Goal: Information Seeking & Learning: Find specific page/section

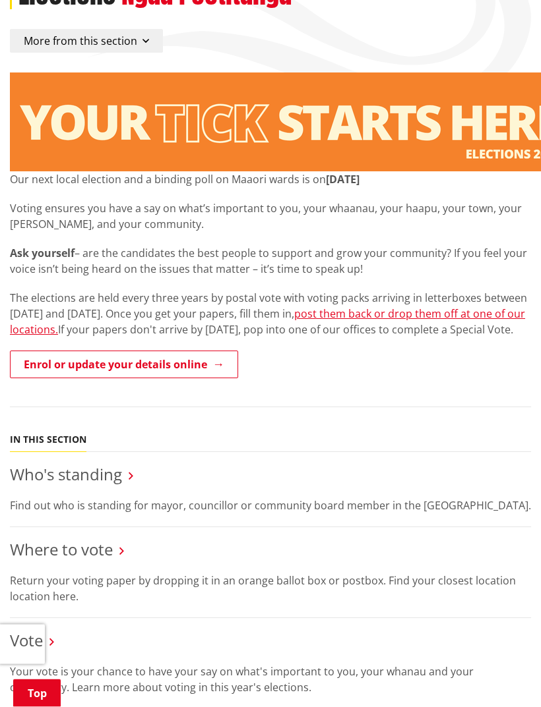
scroll to position [138, 0]
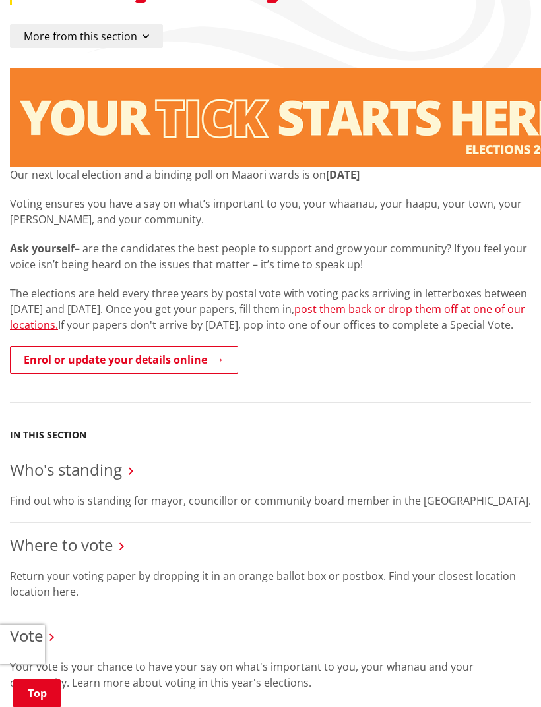
click at [90, 556] on link "Where to vote" at bounding box center [61, 545] width 103 height 22
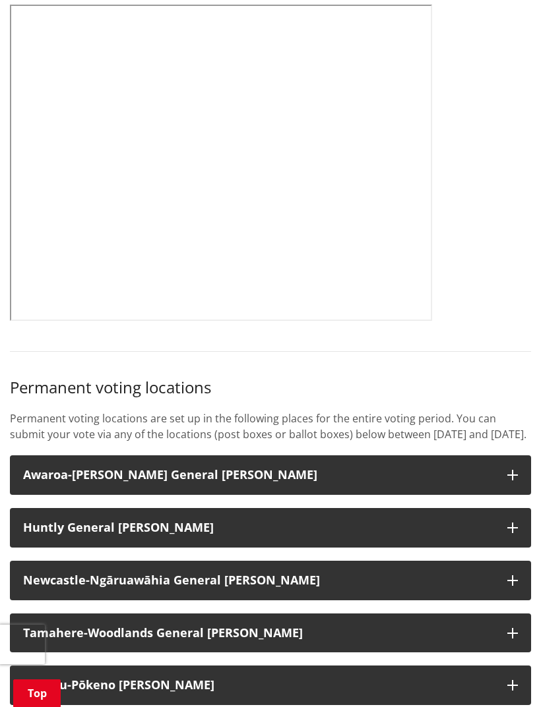
scroll to position [614, 0]
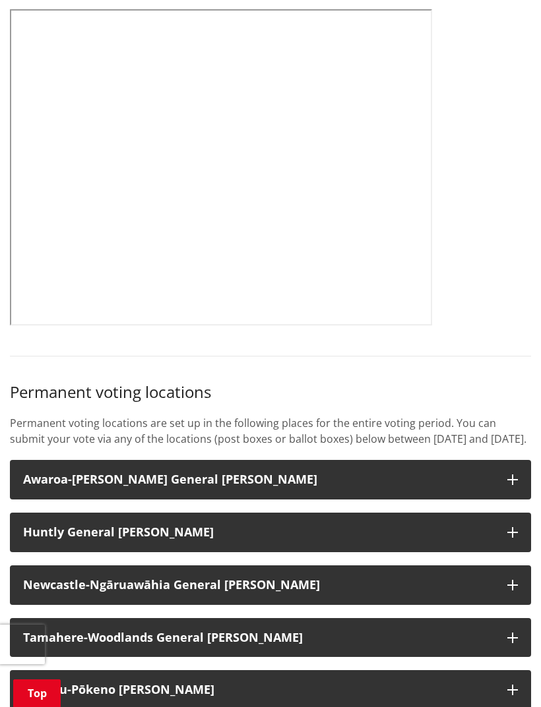
click at [233, 645] on strong "Tamahere-Woodlands General [PERSON_NAME]" at bounding box center [163, 638] width 280 height 16
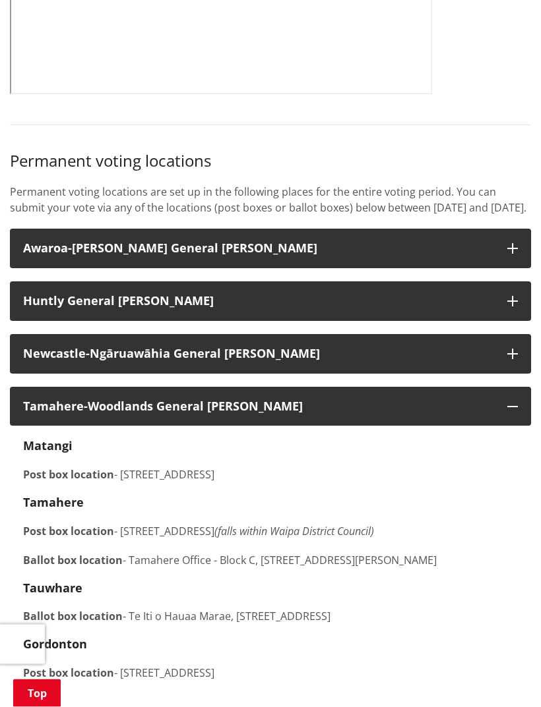
scroll to position [846, 0]
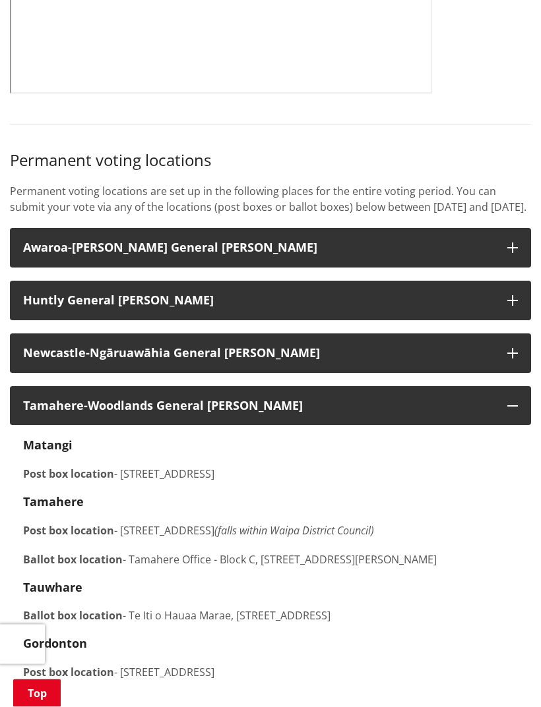
click at [368, 568] on p "Ballot box location - [GEOGRAPHIC_DATA] - Block C, Level [STREET_ADDRESS][PERSO…" at bounding box center [270, 560] width 494 height 16
click at [67, 652] on strong "Gordonton" at bounding box center [55, 644] width 64 height 16
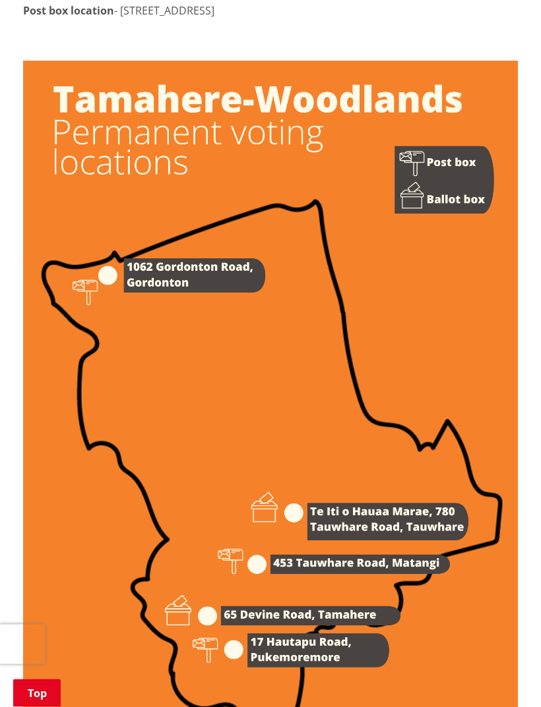
scroll to position [1509, 0]
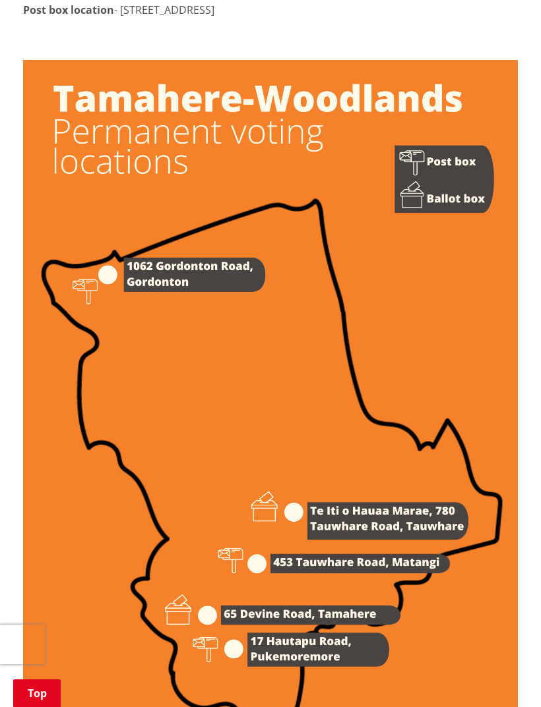
click at [483, 167] on img at bounding box center [270, 410] width 494 height 700
click at [477, 173] on img at bounding box center [270, 410] width 494 height 700
click at [489, 216] on img at bounding box center [270, 410] width 494 height 700
click at [460, 220] on img at bounding box center [270, 410] width 494 height 700
click at [436, 216] on img at bounding box center [270, 410] width 494 height 700
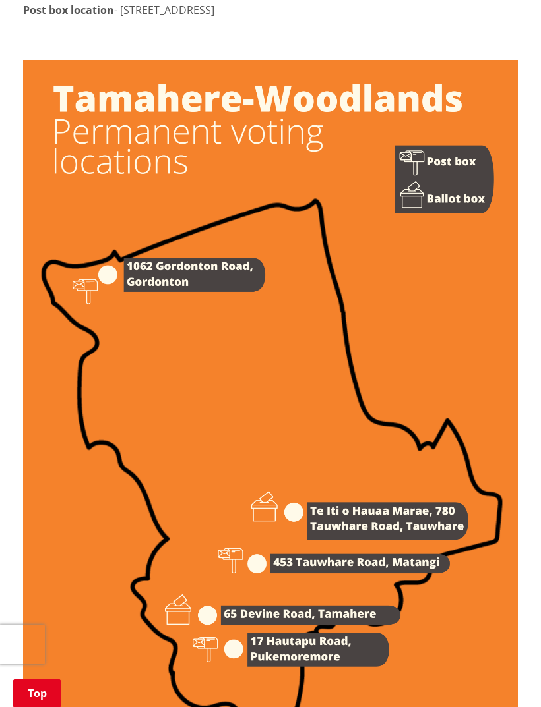
click at [425, 218] on img at bounding box center [270, 410] width 494 height 700
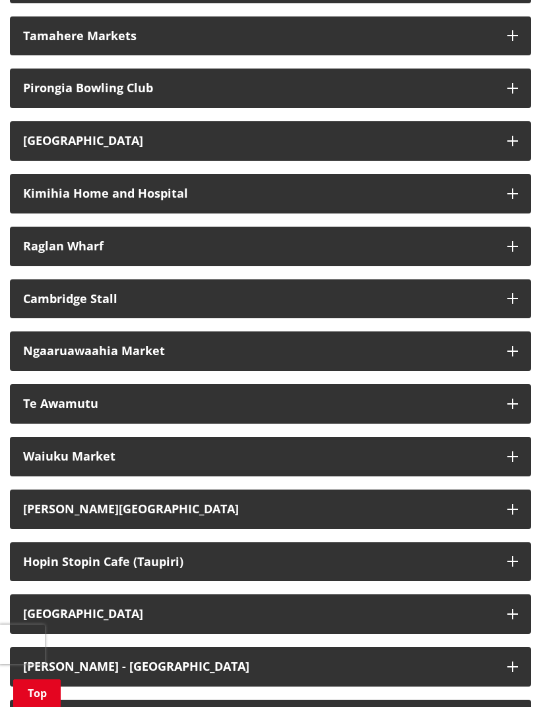
scroll to position [3242, 0]
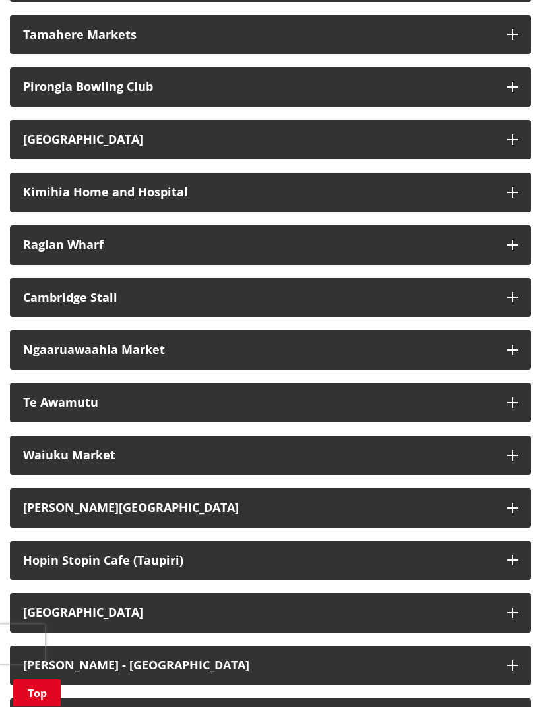
click at [213, 527] on button "[PERSON_NAME][GEOGRAPHIC_DATA]" at bounding box center [270, 509] width 521 height 40
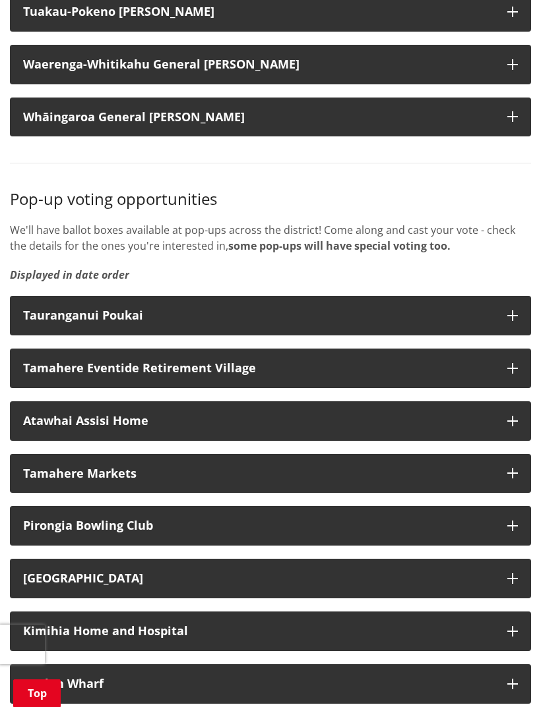
scroll to position [2803, 0]
click at [216, 376] on div "Tamahere Eventide Retirement Village" at bounding box center [258, 369] width 471 height 13
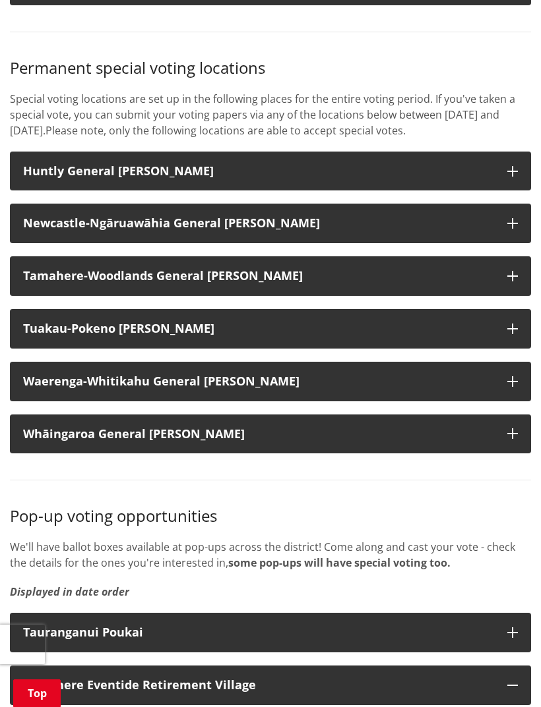
scroll to position [2482, 0]
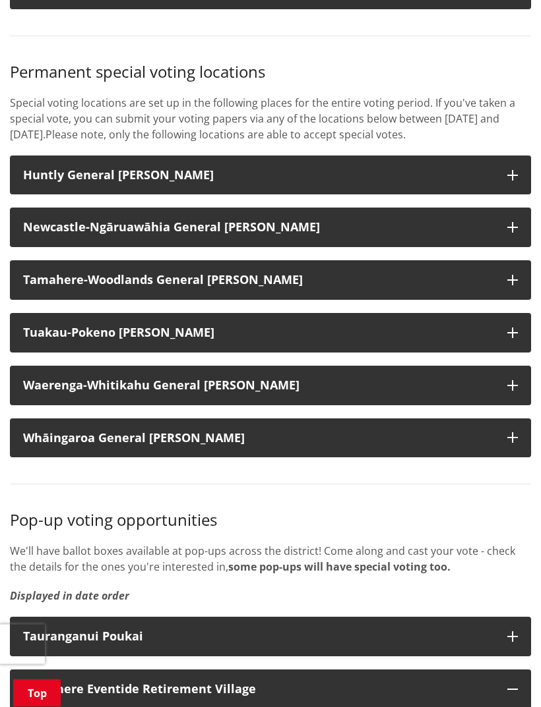
click at [227, 288] on strong "Tamahere-Woodlands General [PERSON_NAME]" at bounding box center [163, 280] width 280 height 16
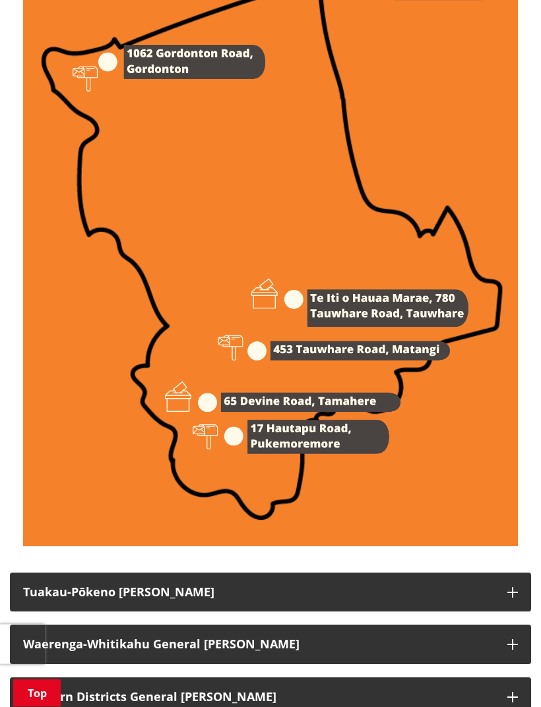
scroll to position [1722, 0]
click at [314, 314] on img at bounding box center [270, 197] width 494 height 700
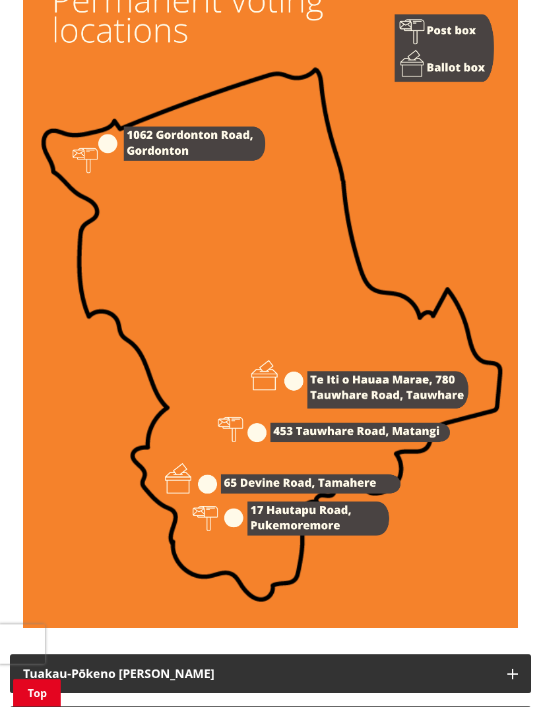
scroll to position [1640, 0]
click at [293, 391] on img at bounding box center [270, 279] width 494 height 700
click at [281, 386] on img at bounding box center [270, 279] width 494 height 700
click at [191, 495] on img at bounding box center [270, 279] width 494 height 700
click at [193, 492] on img at bounding box center [270, 279] width 494 height 700
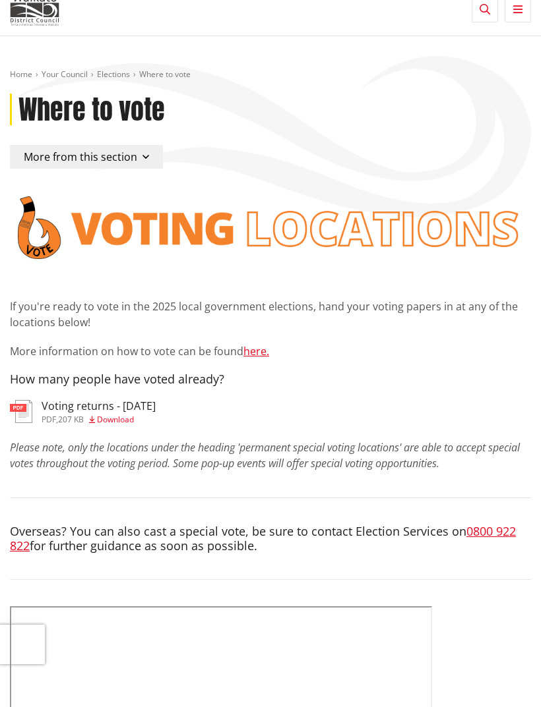
scroll to position [0, 0]
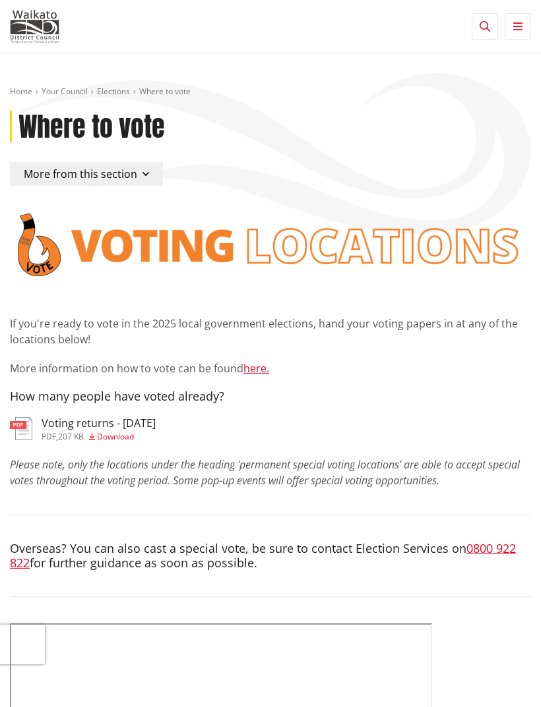
click at [259, 373] on link "here." at bounding box center [256, 368] width 26 height 15
click at [149, 179] on button "More from this section" at bounding box center [86, 174] width 153 height 24
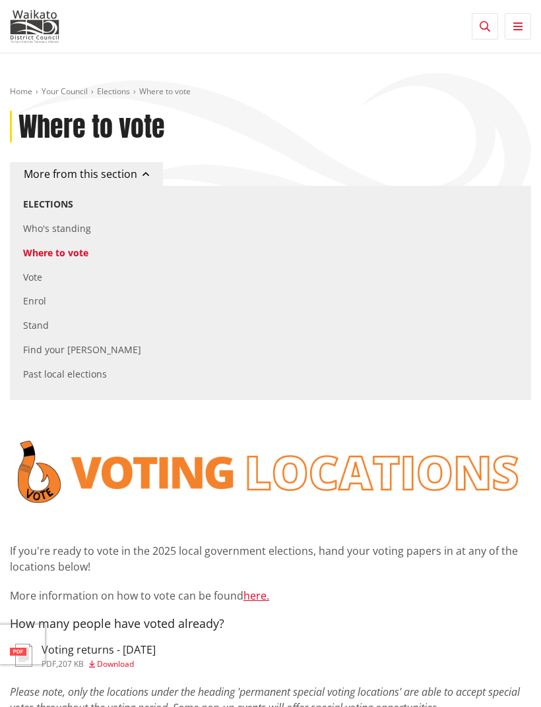
click at [82, 256] on link "Where to vote" at bounding box center [55, 253] width 65 height 13
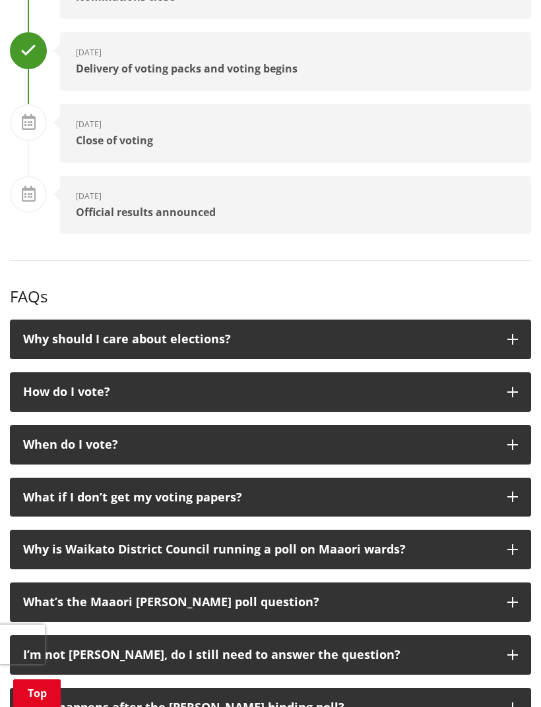
scroll to position [1826, 0]
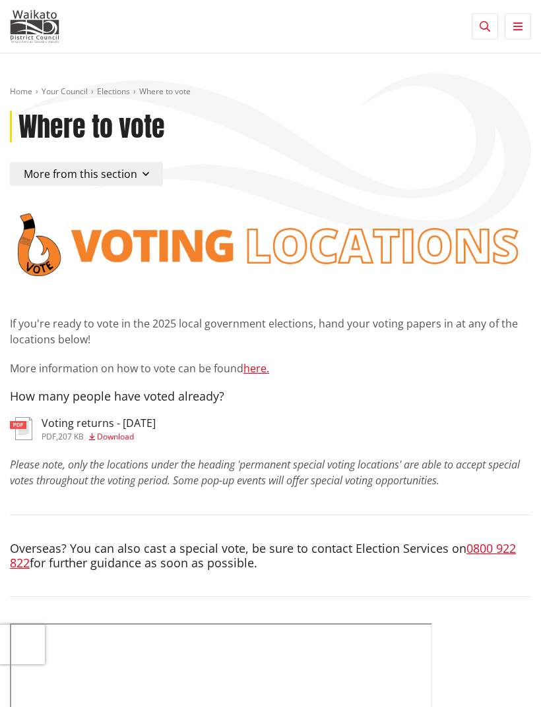
click at [258, 374] on link "here." at bounding box center [256, 368] width 26 height 15
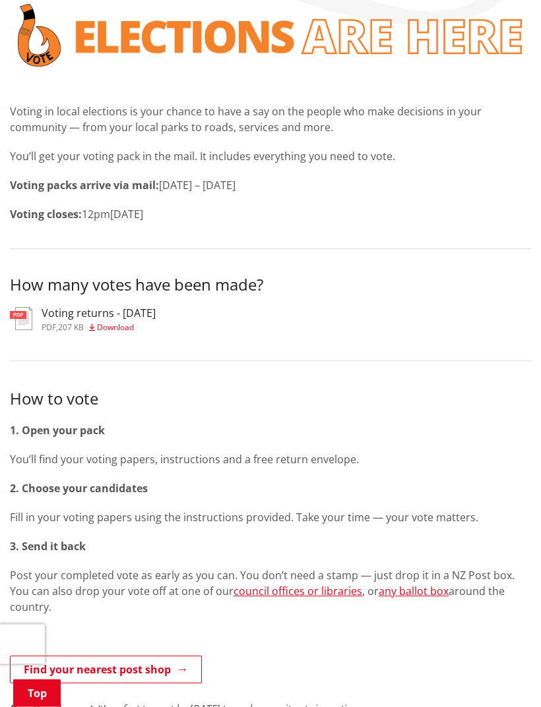
scroll to position [210, 0]
click at [117, 656] on link "Find your nearest post shop" at bounding box center [106, 670] width 192 height 28
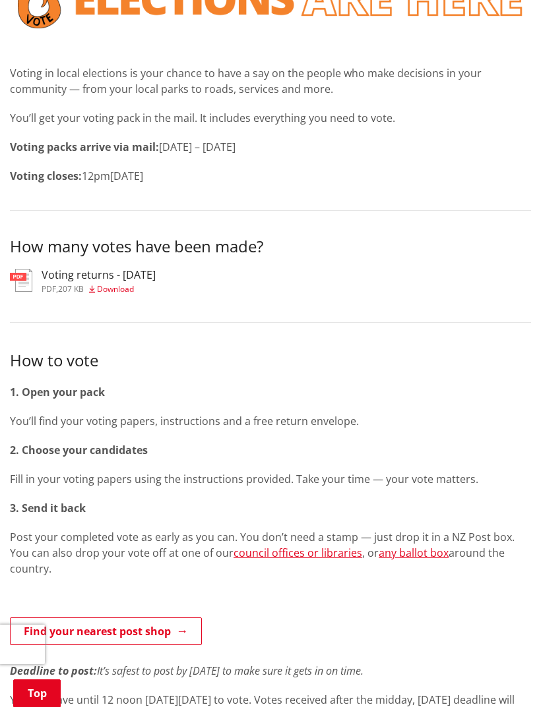
scroll to position [251, 0]
